Goal: Task Accomplishment & Management: Use online tool/utility

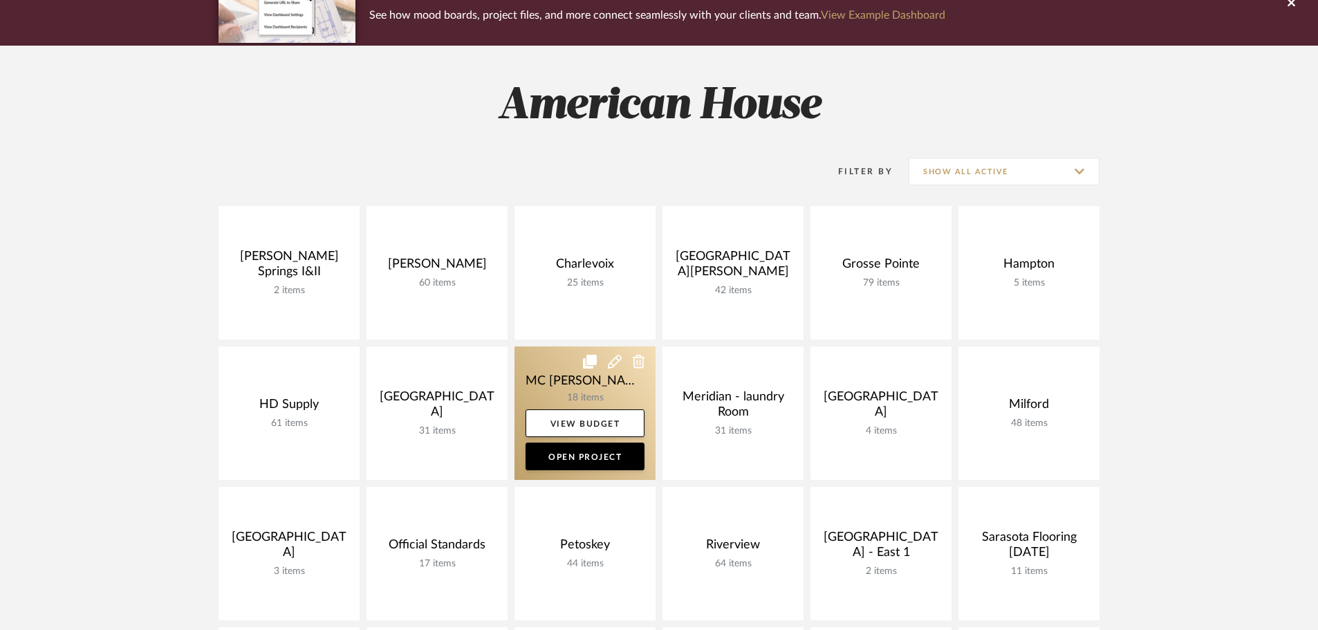
scroll to position [138, 0]
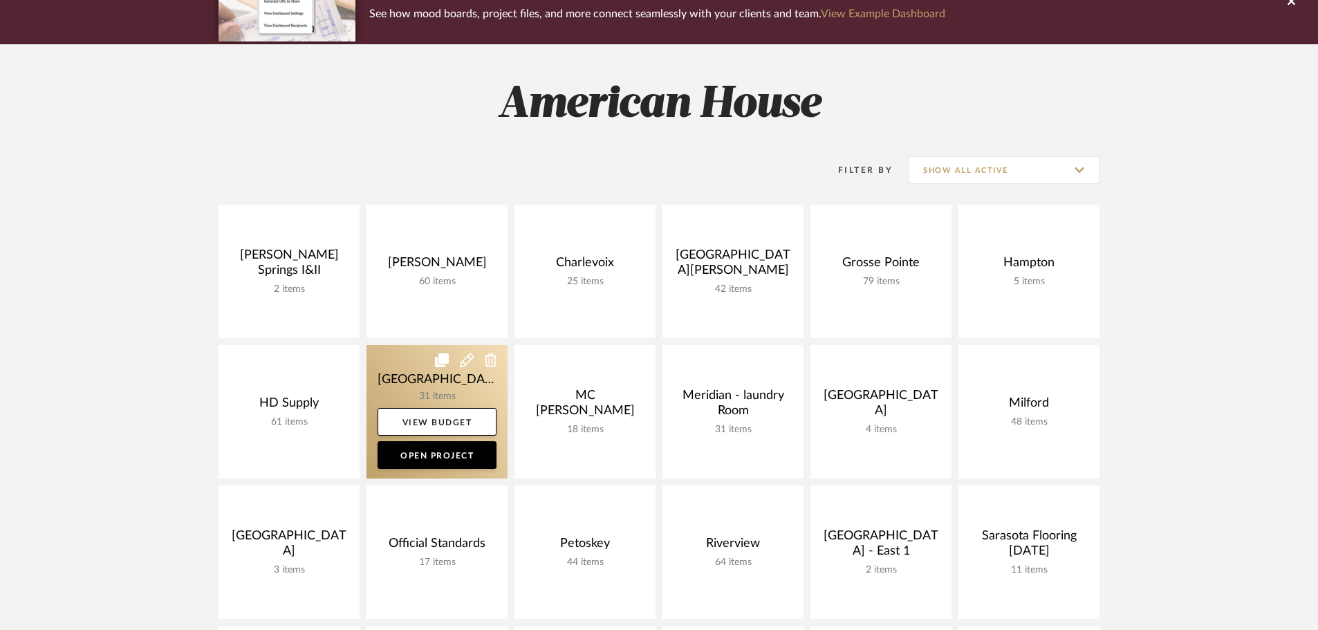
click at [456, 371] on link at bounding box center [436, 411] width 141 height 133
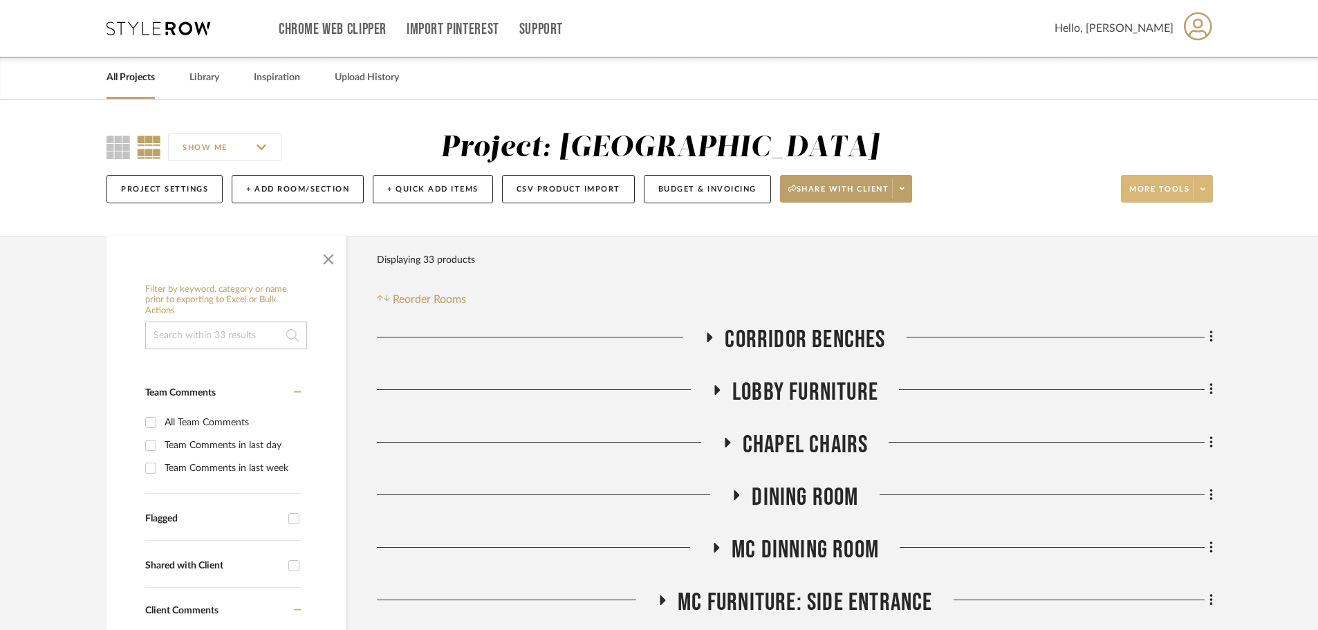
click at [1201, 189] on span at bounding box center [1201, 188] width 19 height 21
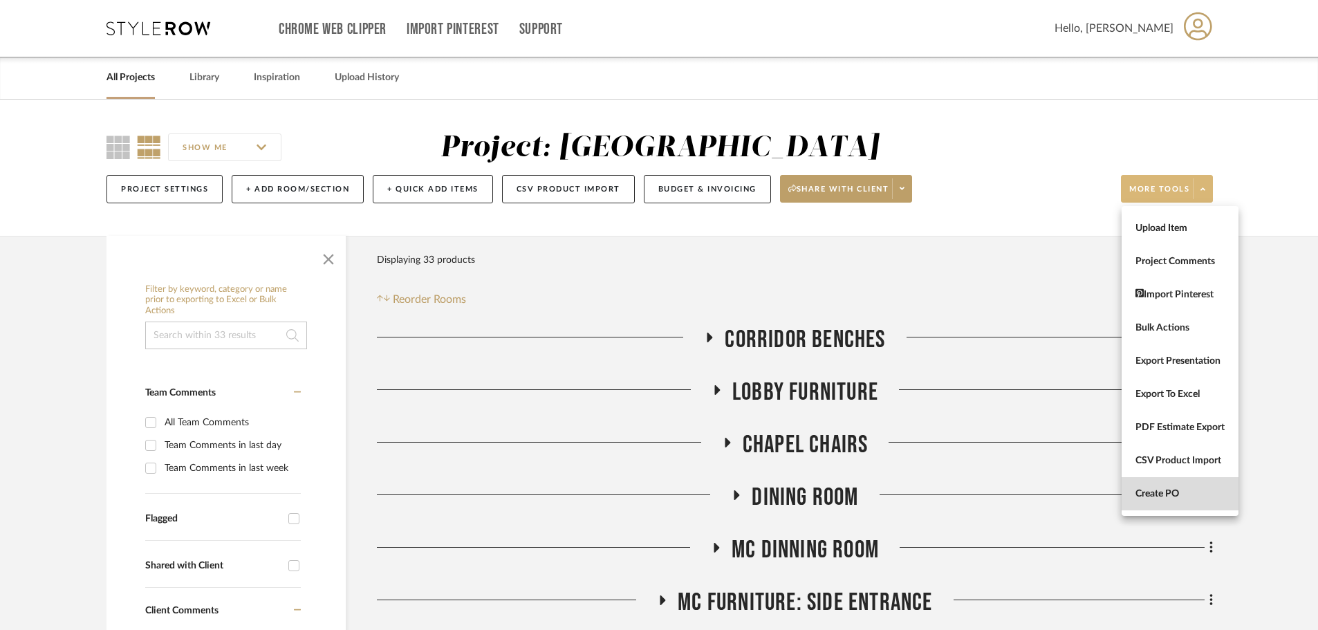
click at [1169, 485] on button "Create PO" at bounding box center [1179, 493] width 117 height 33
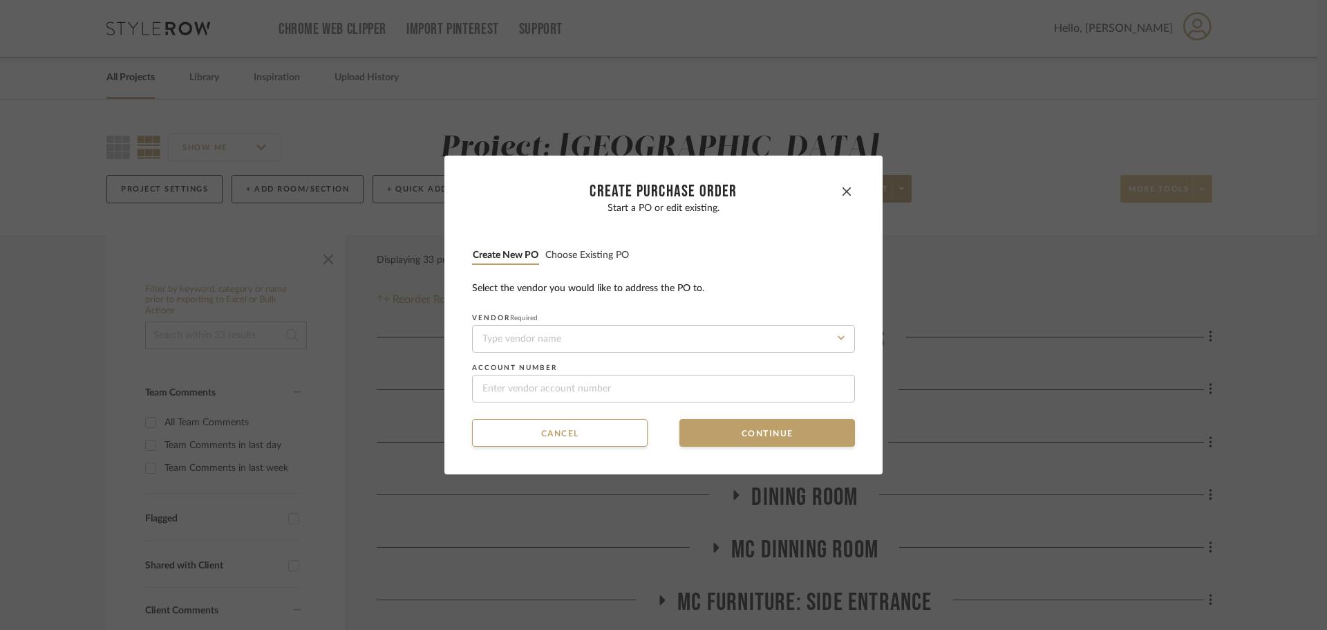
click at [571, 257] on button "Choose existing PO" at bounding box center [587, 255] width 85 height 13
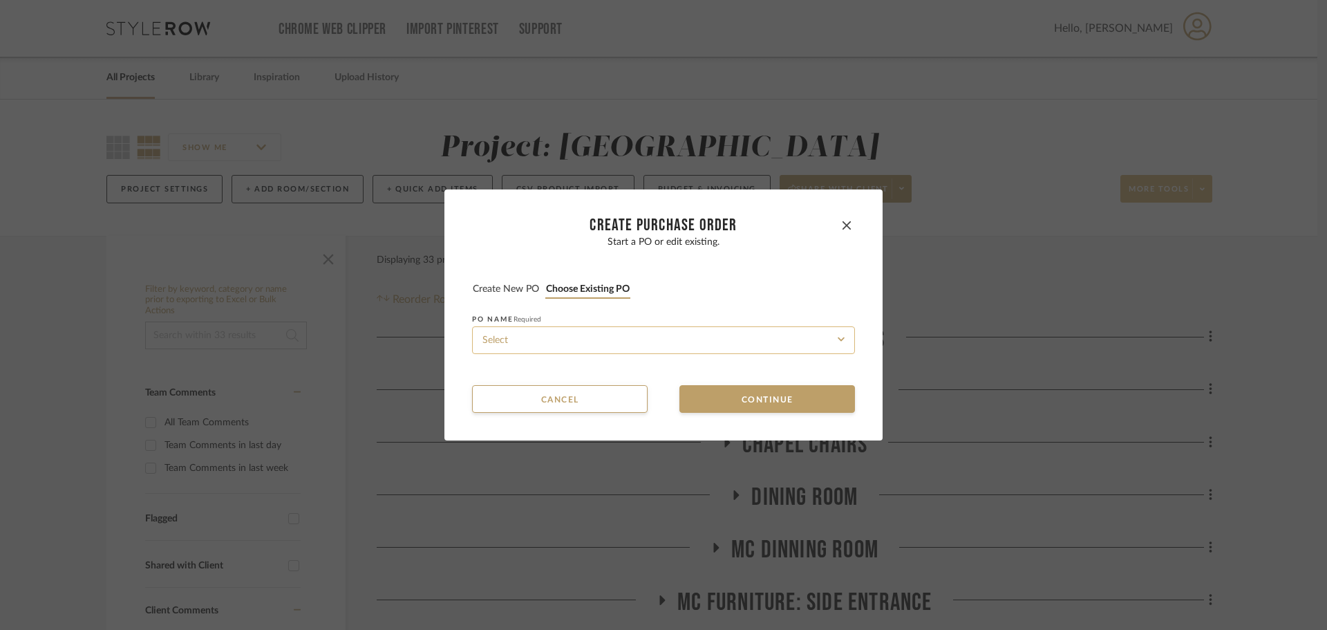
click at [579, 349] on input at bounding box center [663, 340] width 383 height 28
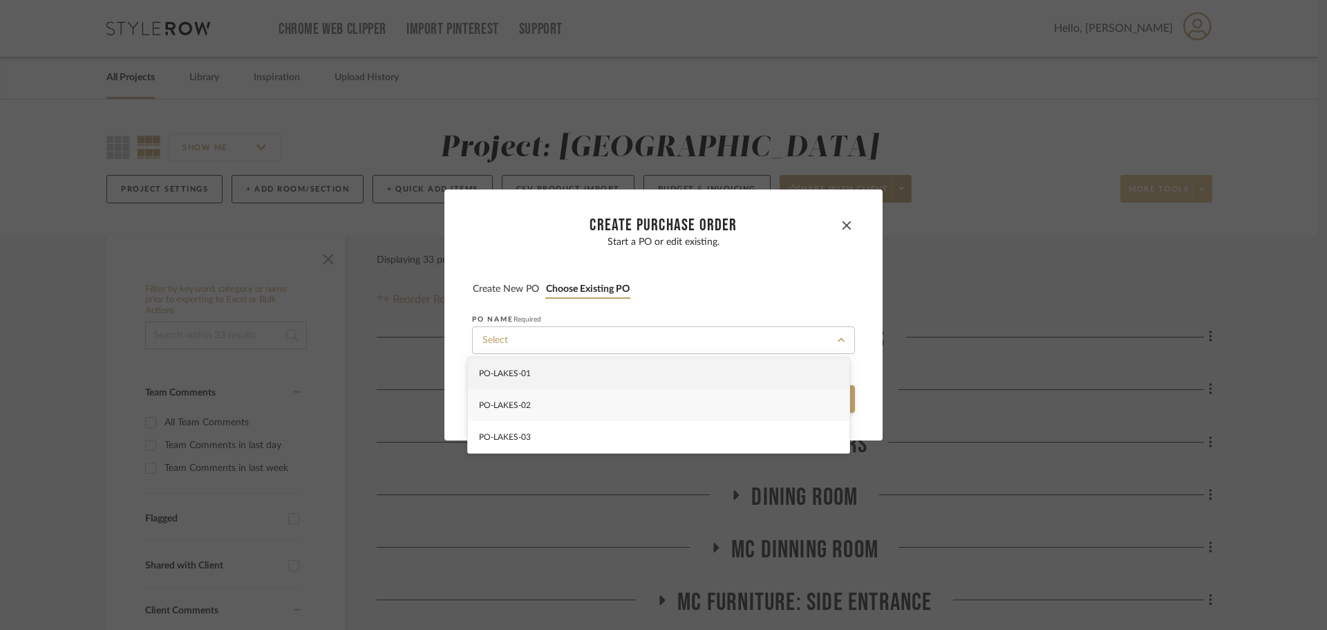
click at [582, 408] on div "PO-LAKES-02" at bounding box center [659, 405] width 382 height 32
type input "PO-LAKES-02"
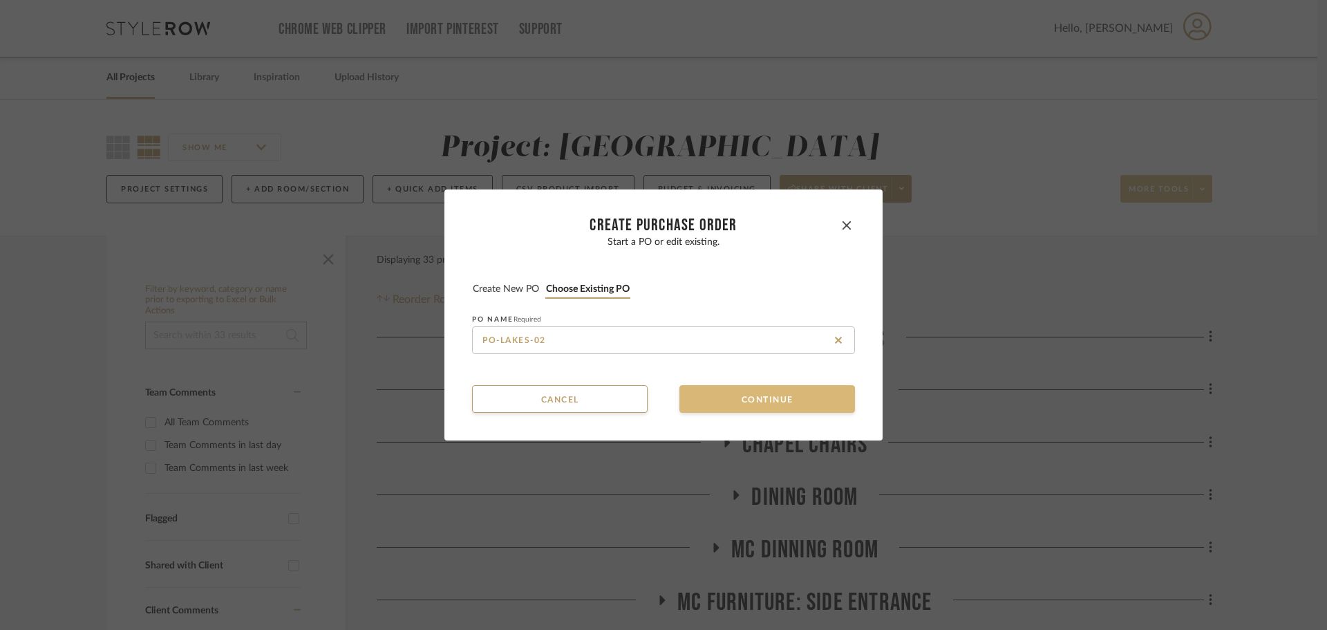
click at [706, 406] on button "Continue" at bounding box center [768, 399] width 176 height 28
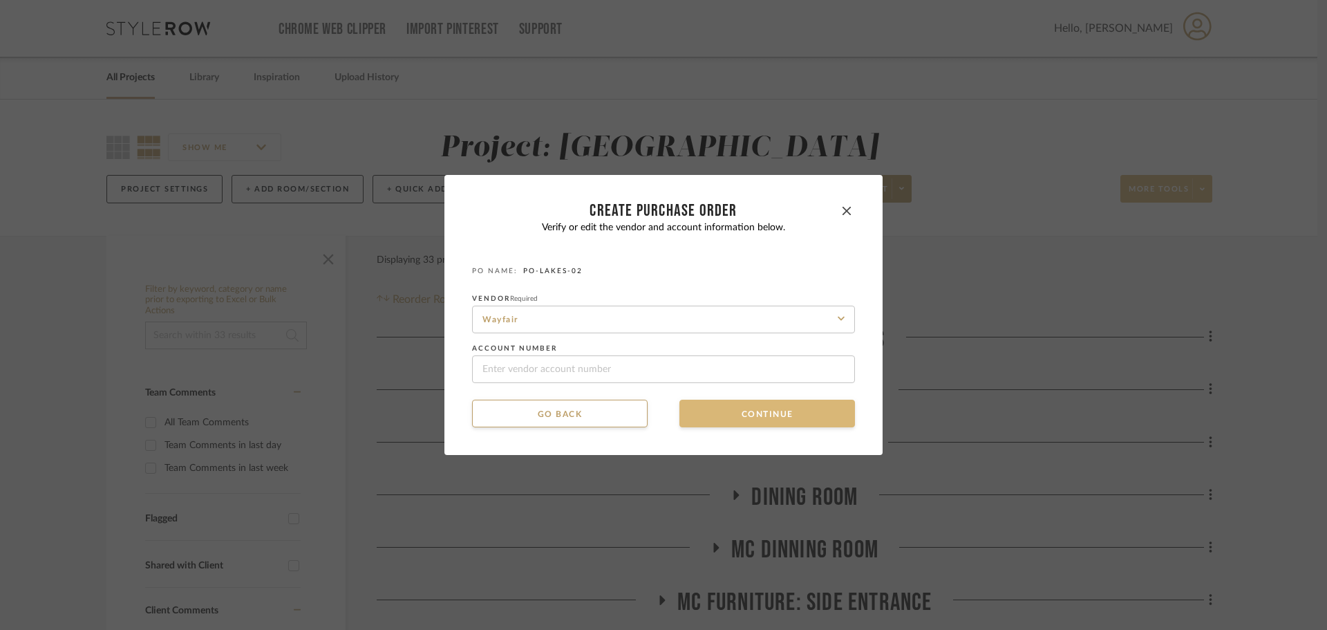
click at [706, 406] on button "Continue" at bounding box center [768, 414] width 176 height 28
click at [708, 413] on button "Continue" at bounding box center [768, 414] width 176 height 28
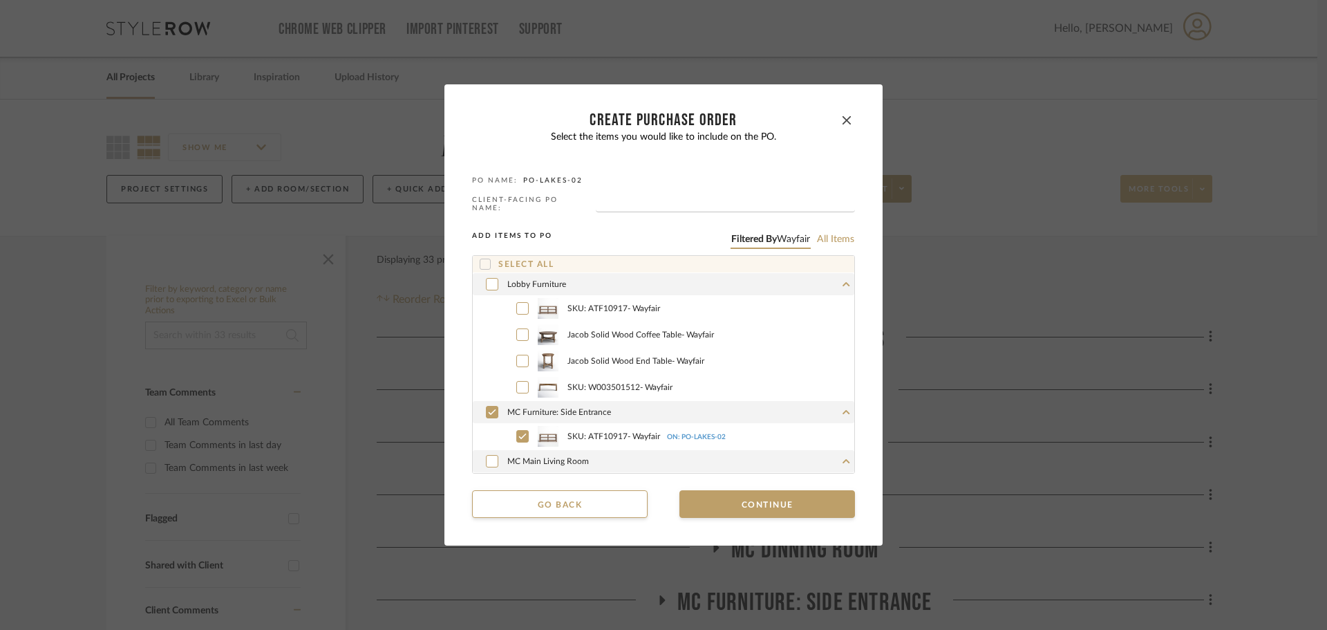
scroll to position [26, 0]
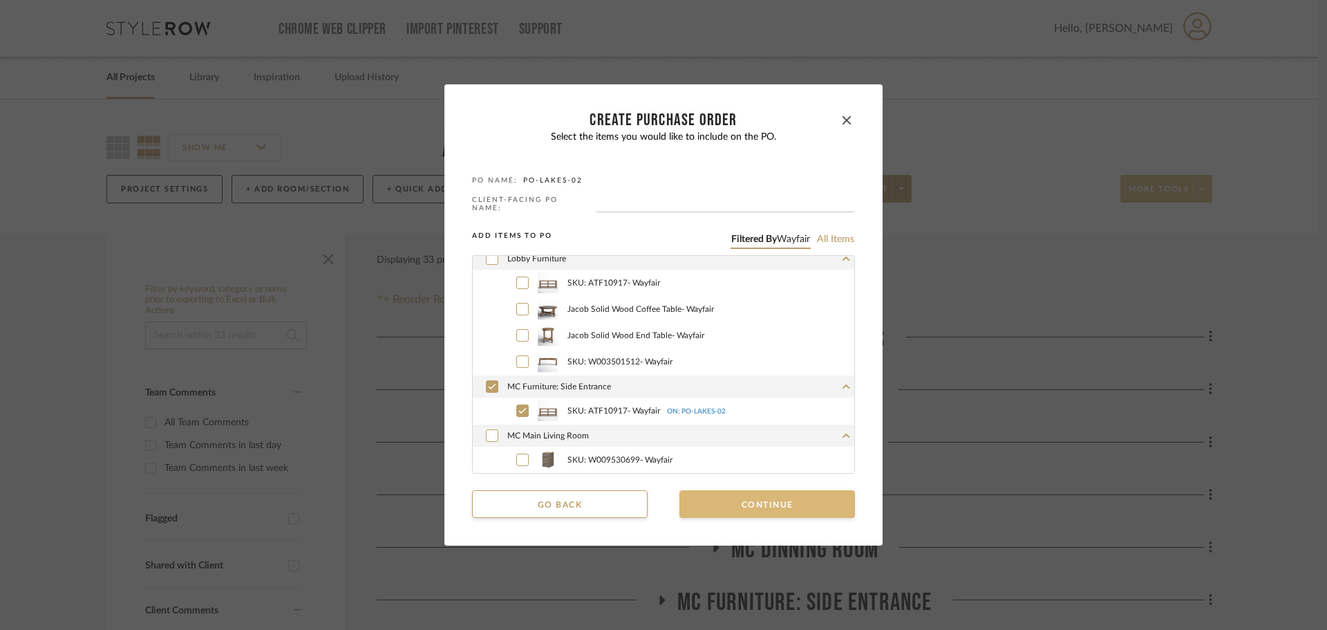
click at [698, 496] on button "Continue" at bounding box center [768, 504] width 176 height 28
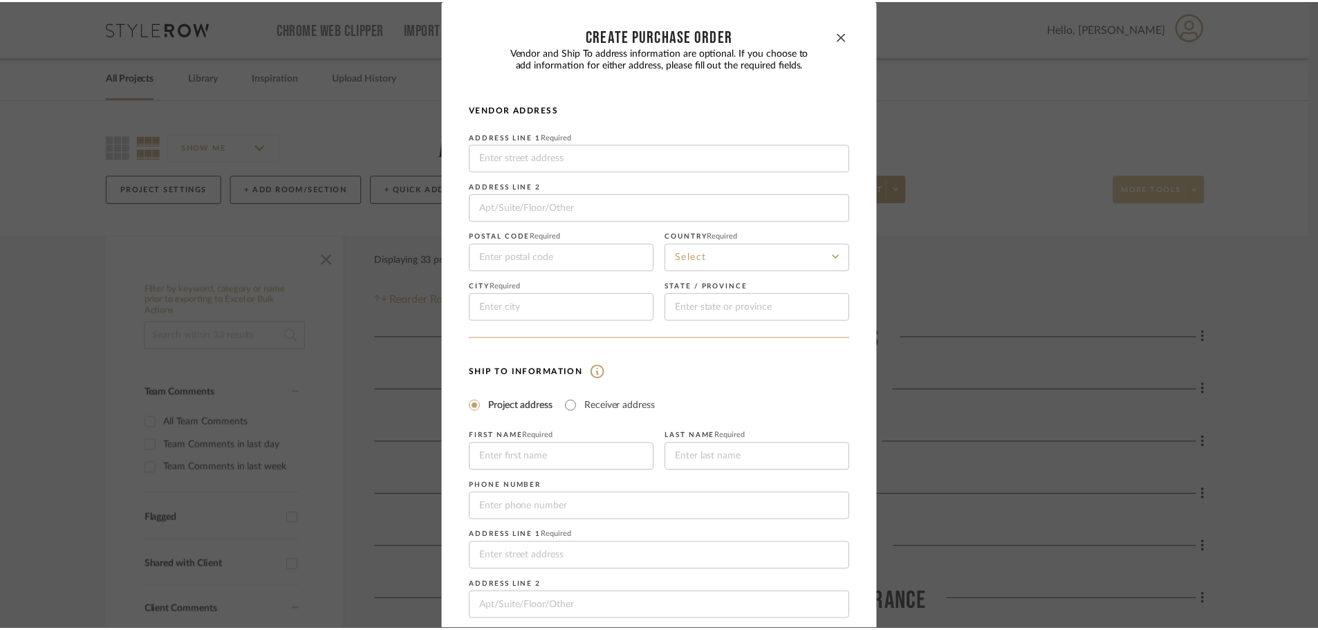
scroll to position [162, 0]
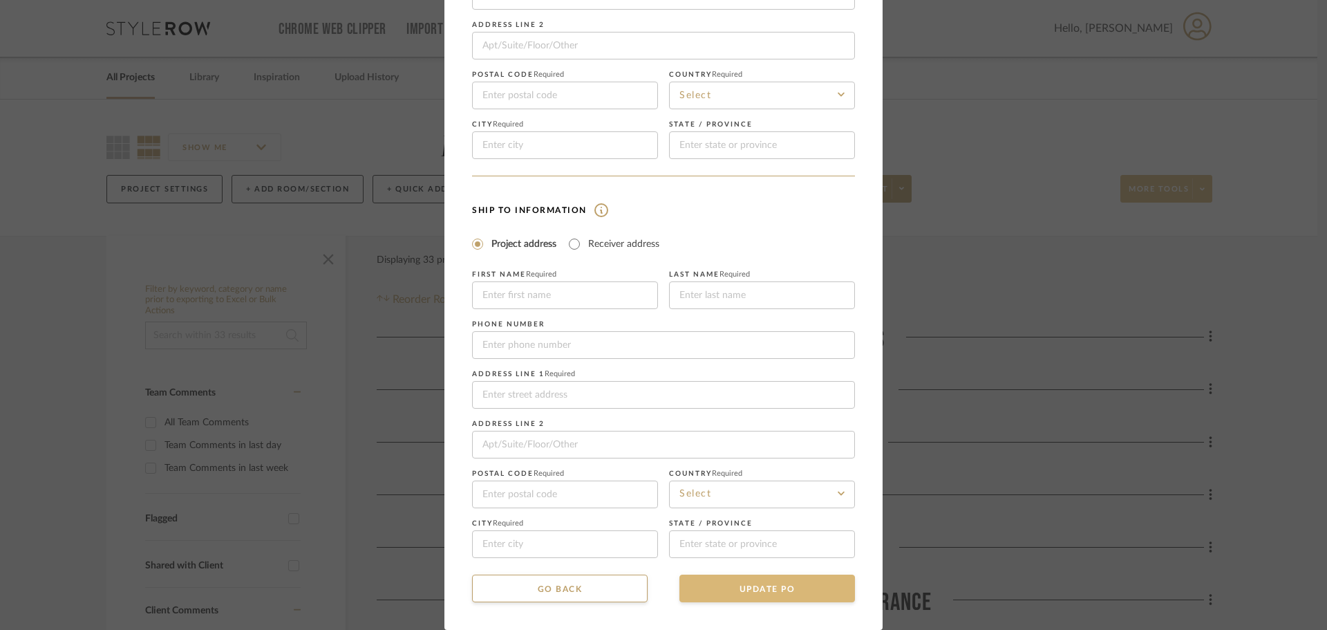
click at [792, 586] on button "UPDATE PO" at bounding box center [768, 588] width 176 height 28
